Goal: Find specific page/section: Find specific page/section

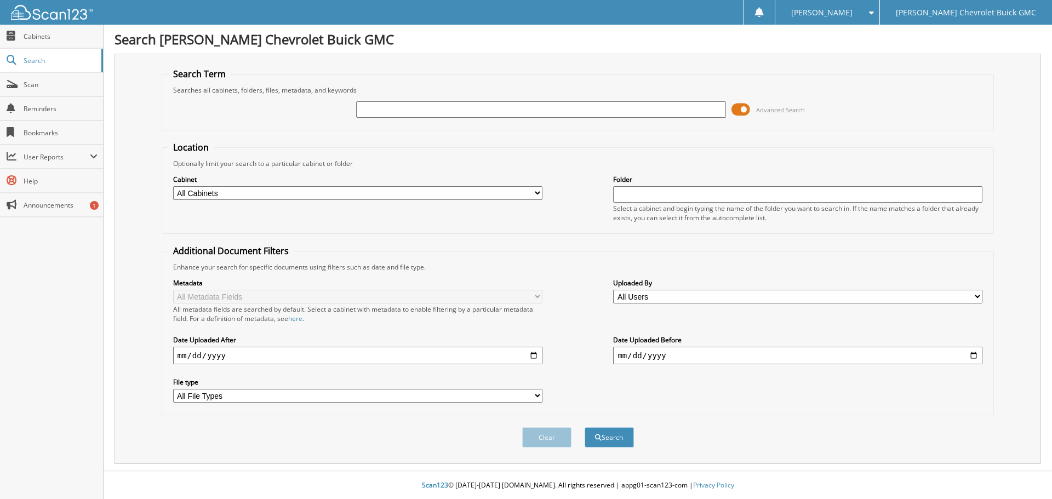
click at [364, 110] on input "text" at bounding box center [540, 109] width 369 height 16
type input "57446"
click at [585, 427] on button "Search" at bounding box center [609, 437] width 49 height 20
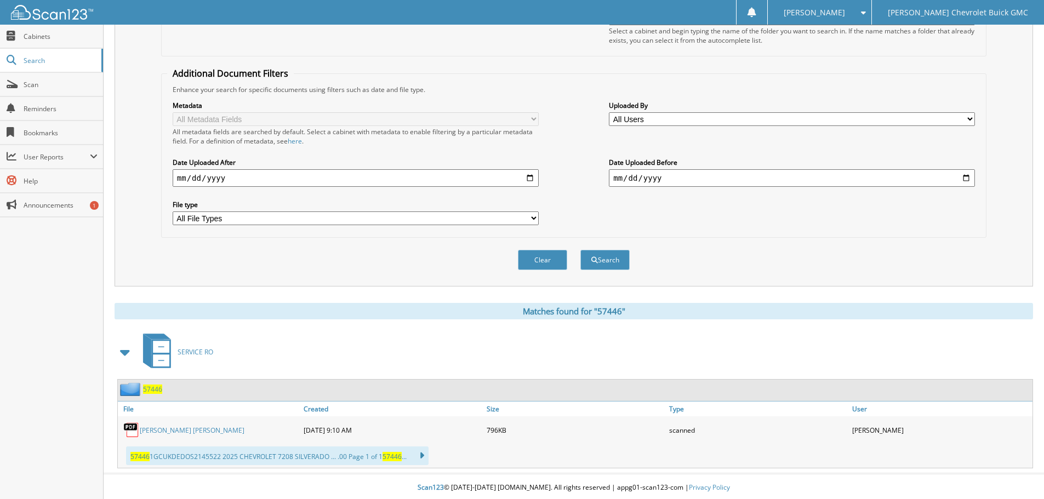
scroll to position [180, 0]
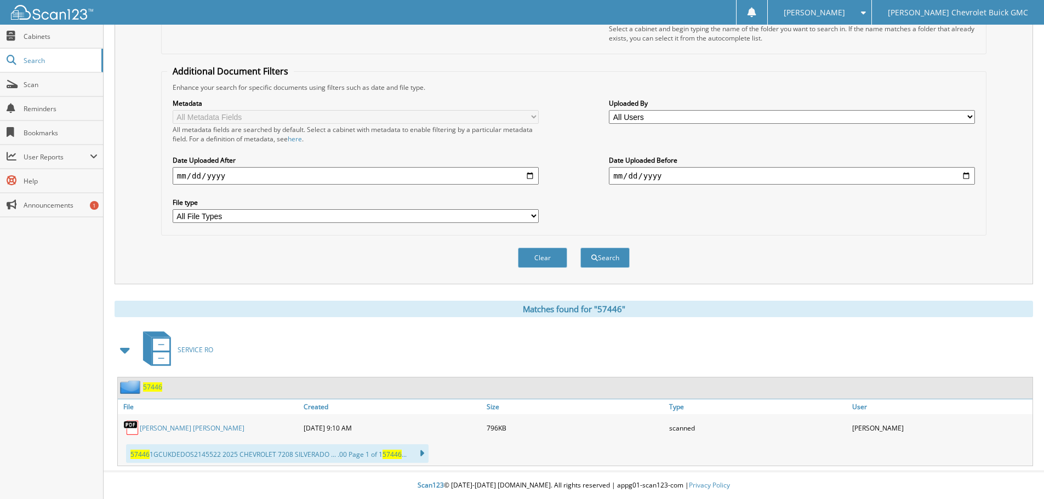
click at [179, 428] on link "[PERSON_NAME] [PERSON_NAME]" at bounding box center [192, 427] width 105 height 9
